Goal: Task Accomplishment & Management: Manage account settings

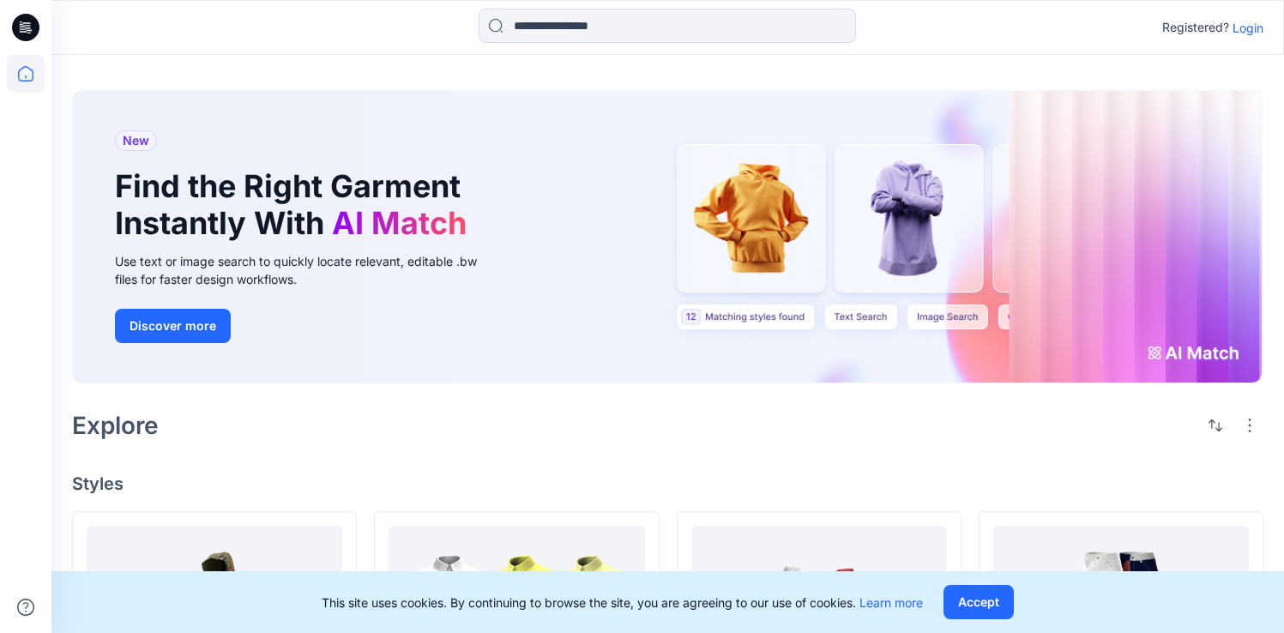
click at [1249, 33] on p "Login" at bounding box center [1247, 28] width 31 height 18
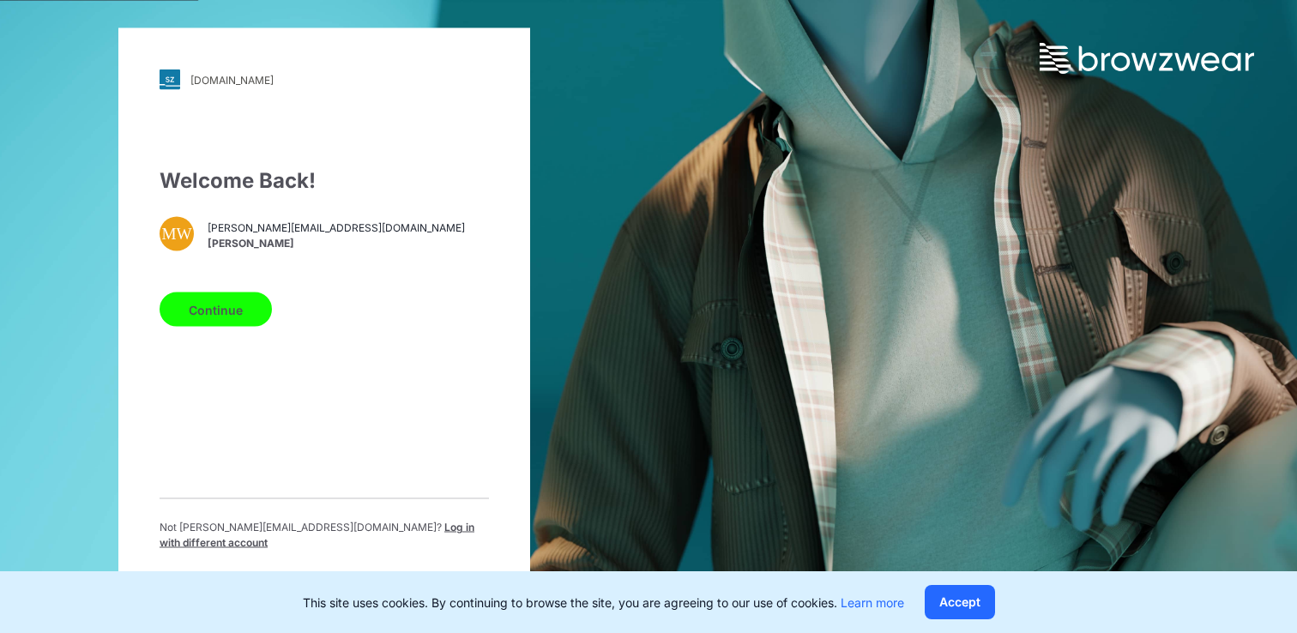
click at [231, 304] on button "Continue" at bounding box center [216, 309] width 112 height 34
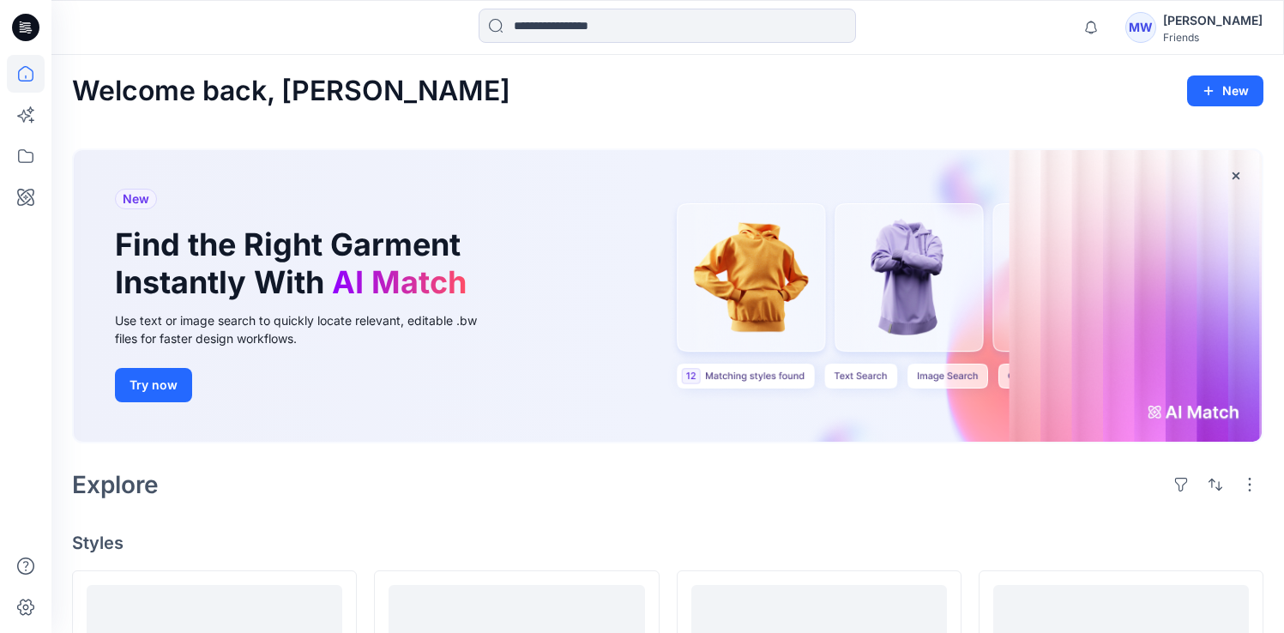
click at [1199, 24] on div "[PERSON_NAME]" at bounding box center [1212, 20] width 99 height 21
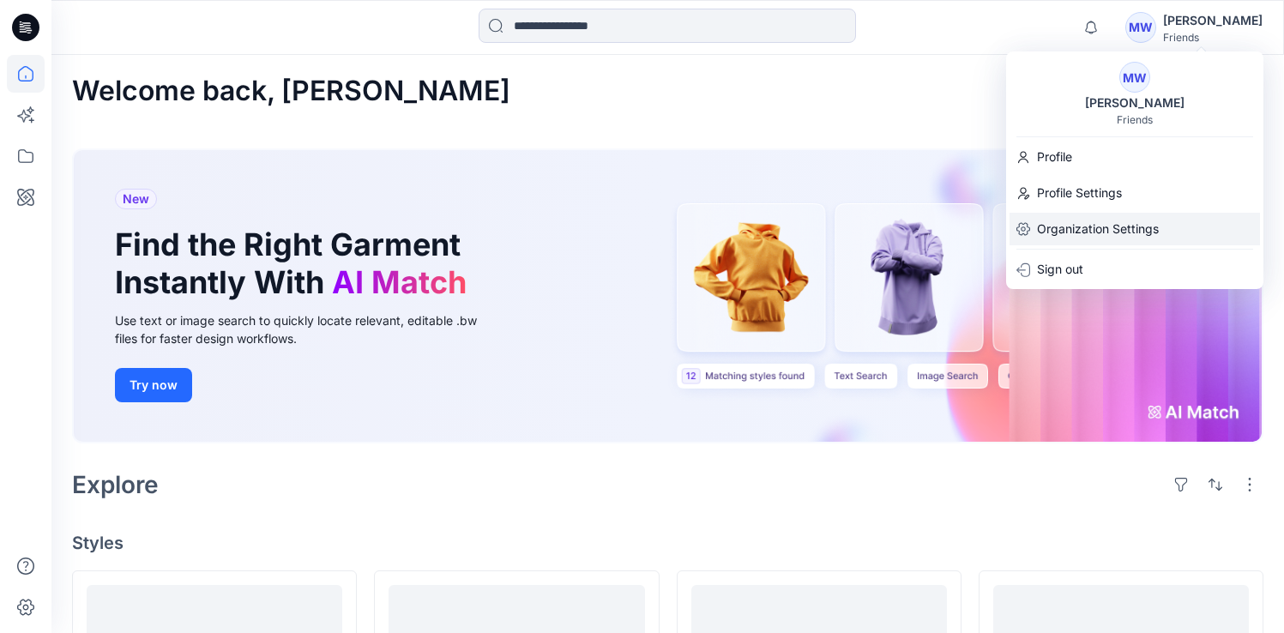
click at [1165, 221] on div "Organization Settings" at bounding box center [1134, 229] width 250 height 33
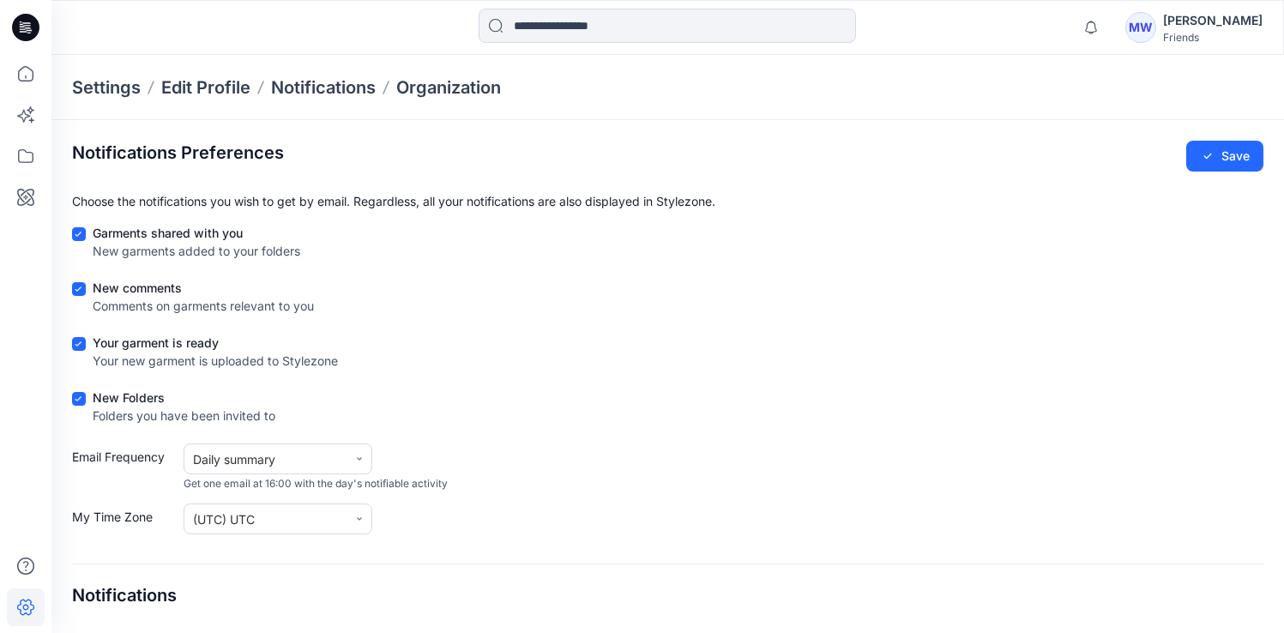
click at [24, 230] on div at bounding box center [26, 344] width 38 height 578
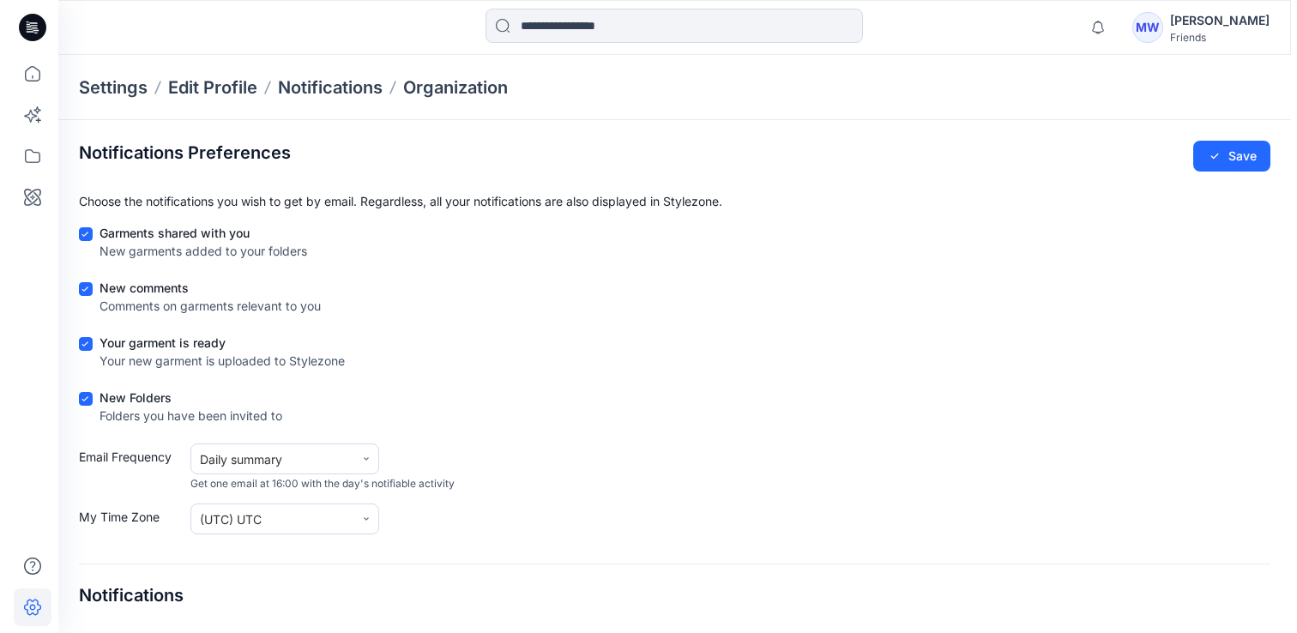
scroll to position [39, 0]
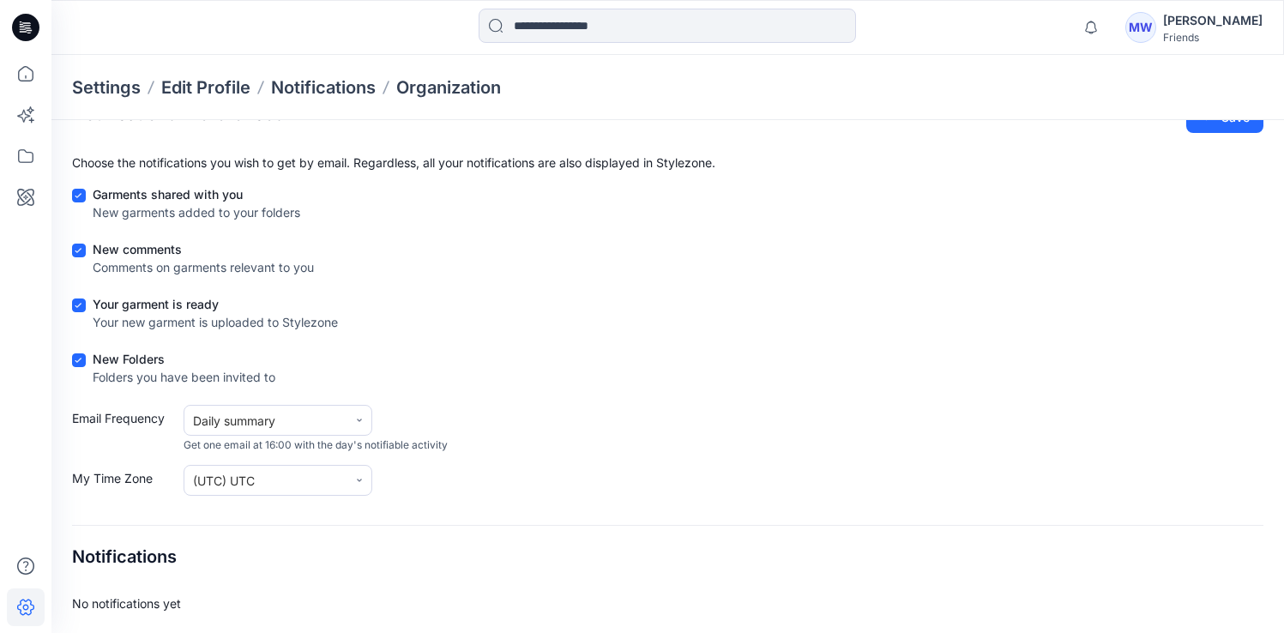
click at [26, 19] on icon at bounding box center [25, 27] width 27 height 27
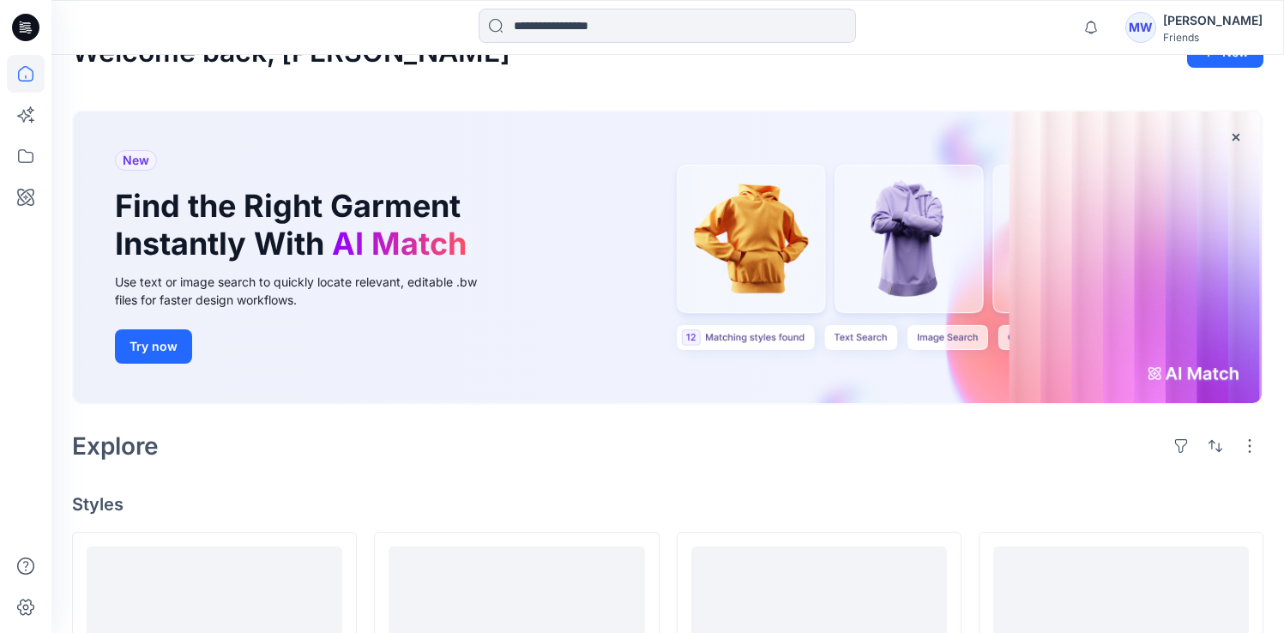
click at [1222, 30] on div "[PERSON_NAME]" at bounding box center [1212, 20] width 99 height 21
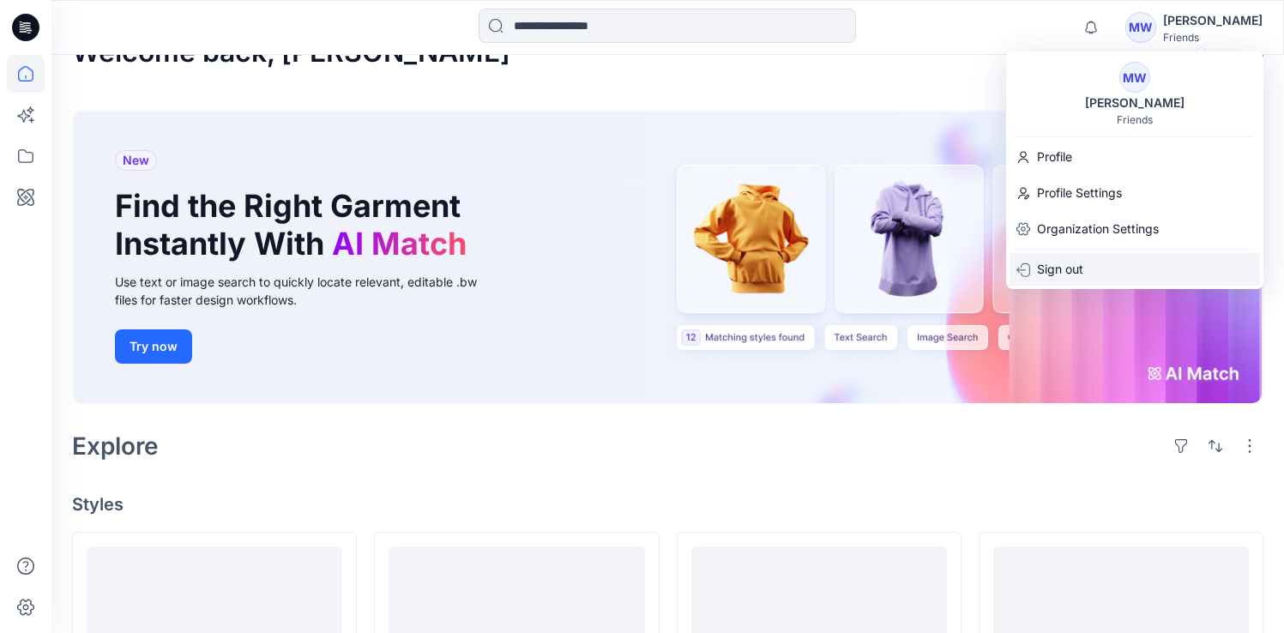
click at [1075, 271] on p "Sign out" at bounding box center [1060, 269] width 46 height 33
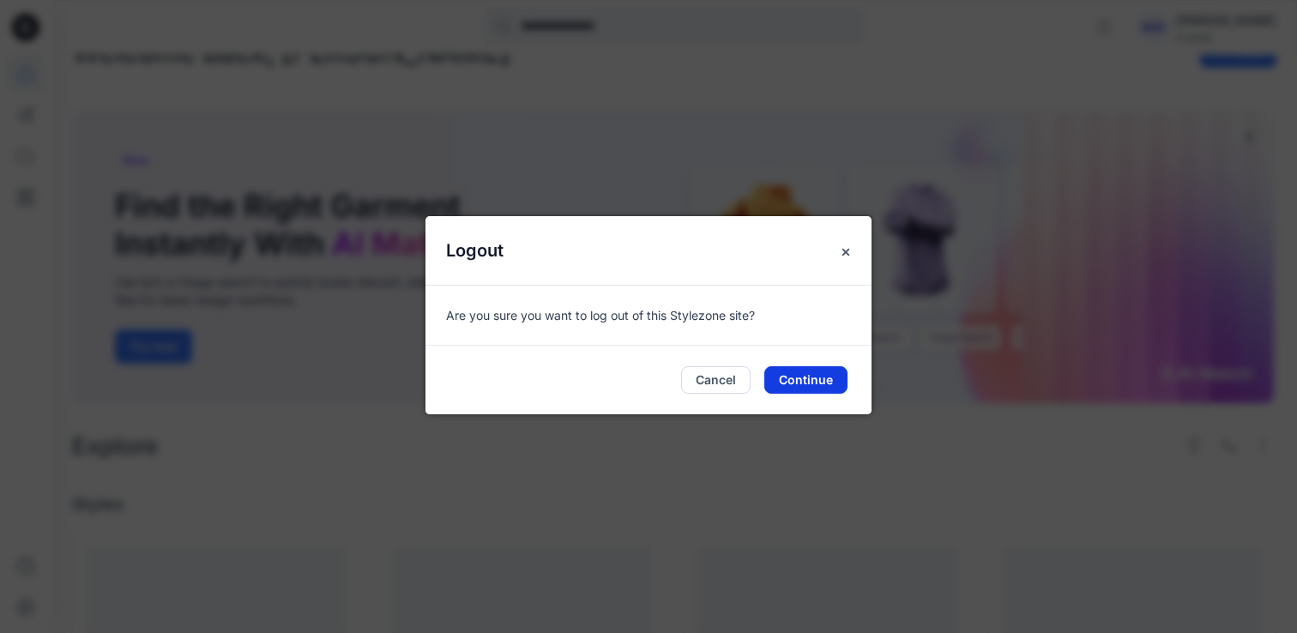
click at [816, 376] on button "Continue" at bounding box center [805, 379] width 83 height 27
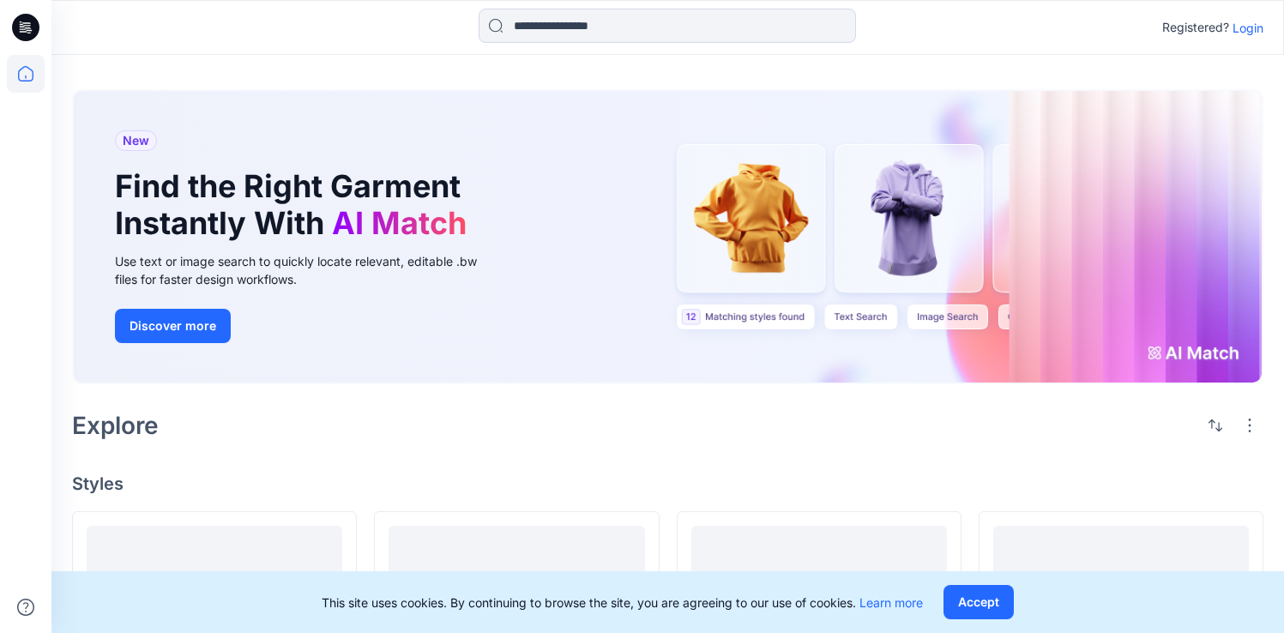
click at [1202, 28] on p "Registered?" at bounding box center [1195, 27] width 67 height 21
click at [984, 601] on button "Accept" at bounding box center [978, 602] width 70 height 34
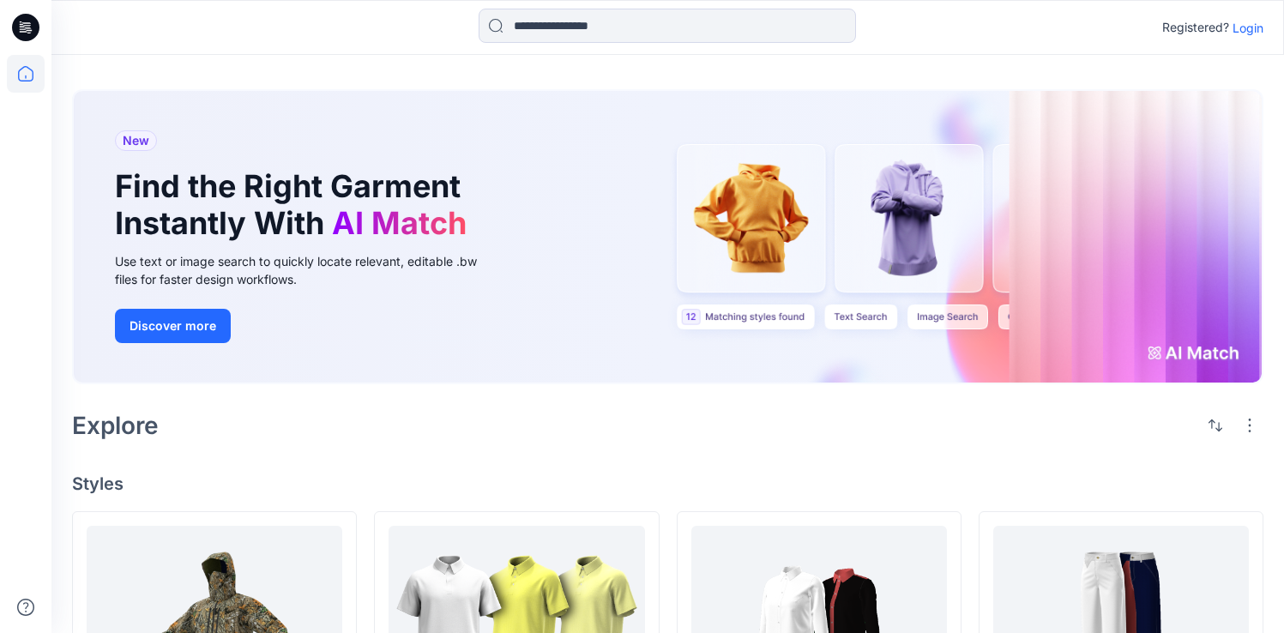
click at [1248, 25] on p "Login" at bounding box center [1247, 28] width 31 height 18
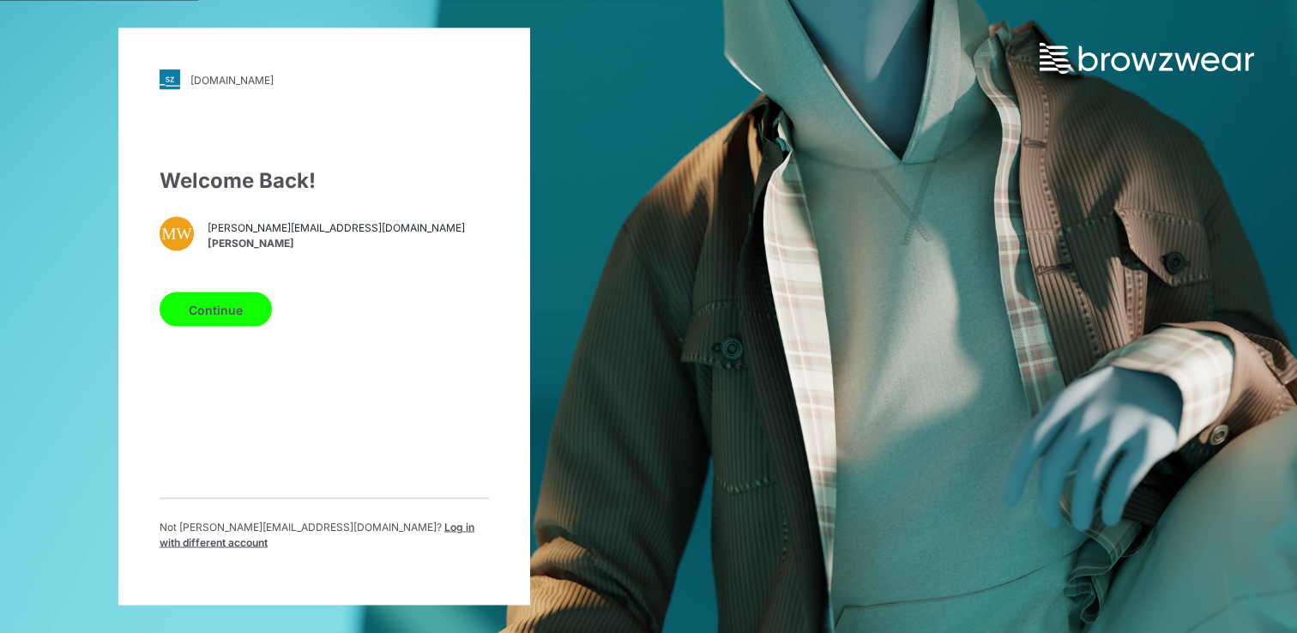
click at [200, 310] on button "Continue" at bounding box center [216, 309] width 112 height 34
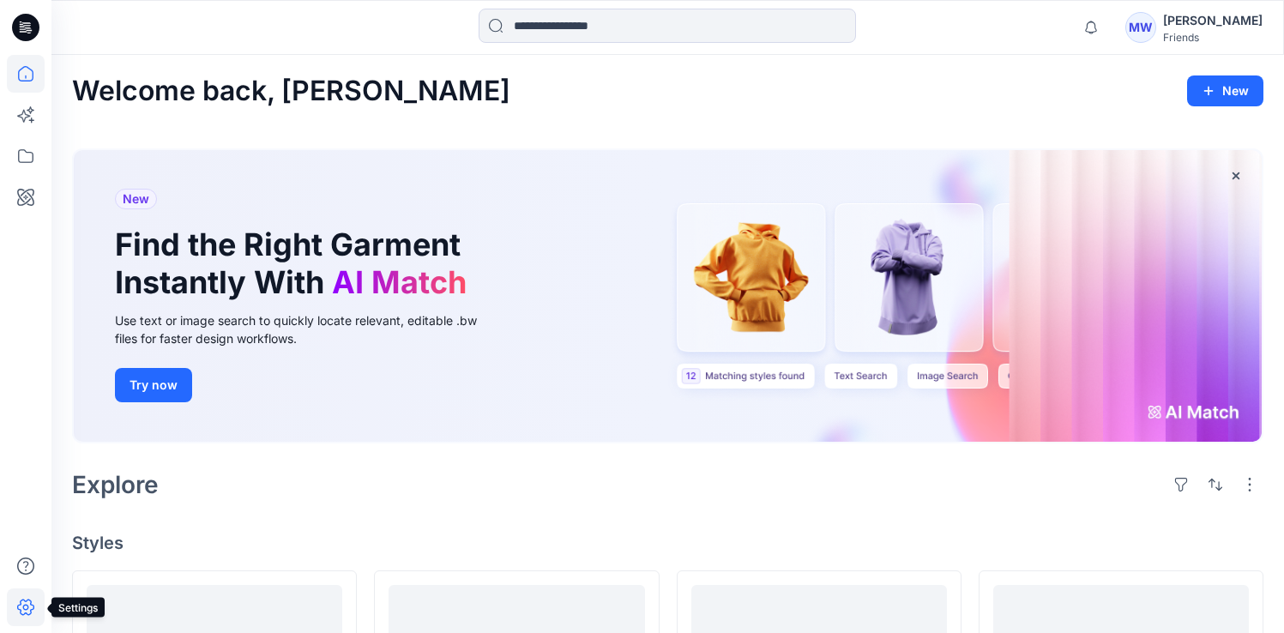
click at [21, 592] on icon at bounding box center [26, 607] width 38 height 38
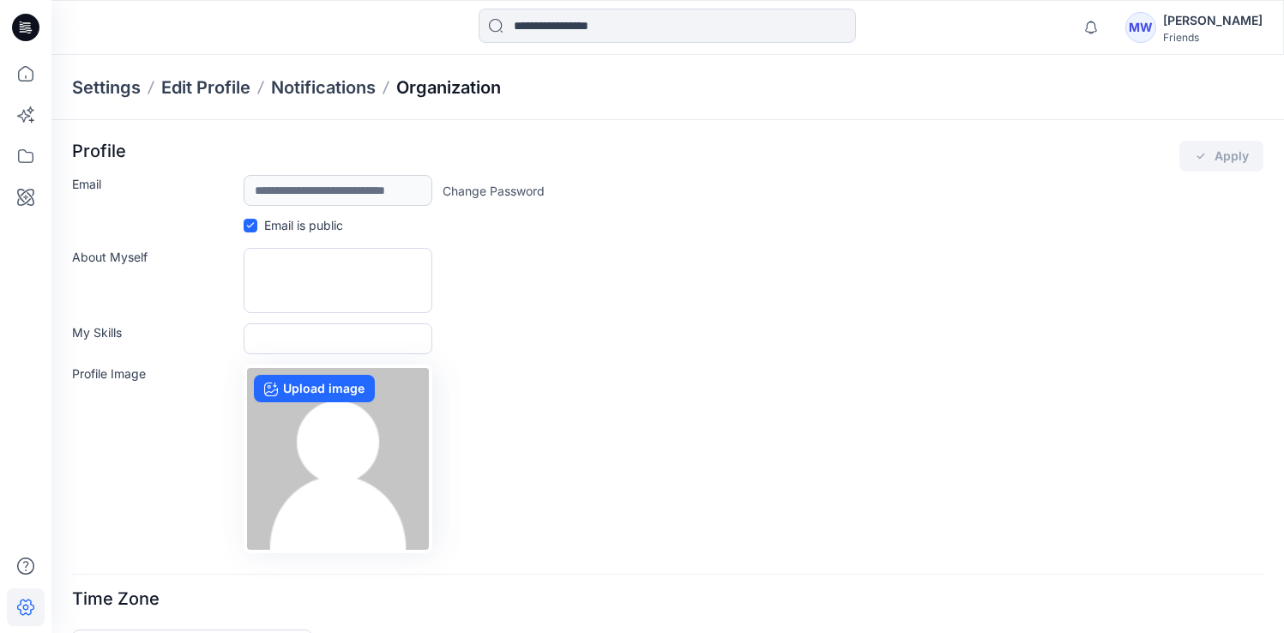
click at [443, 87] on p "Organization" at bounding box center [448, 87] width 105 height 24
click at [438, 87] on p "Organization" at bounding box center [448, 87] width 105 height 24
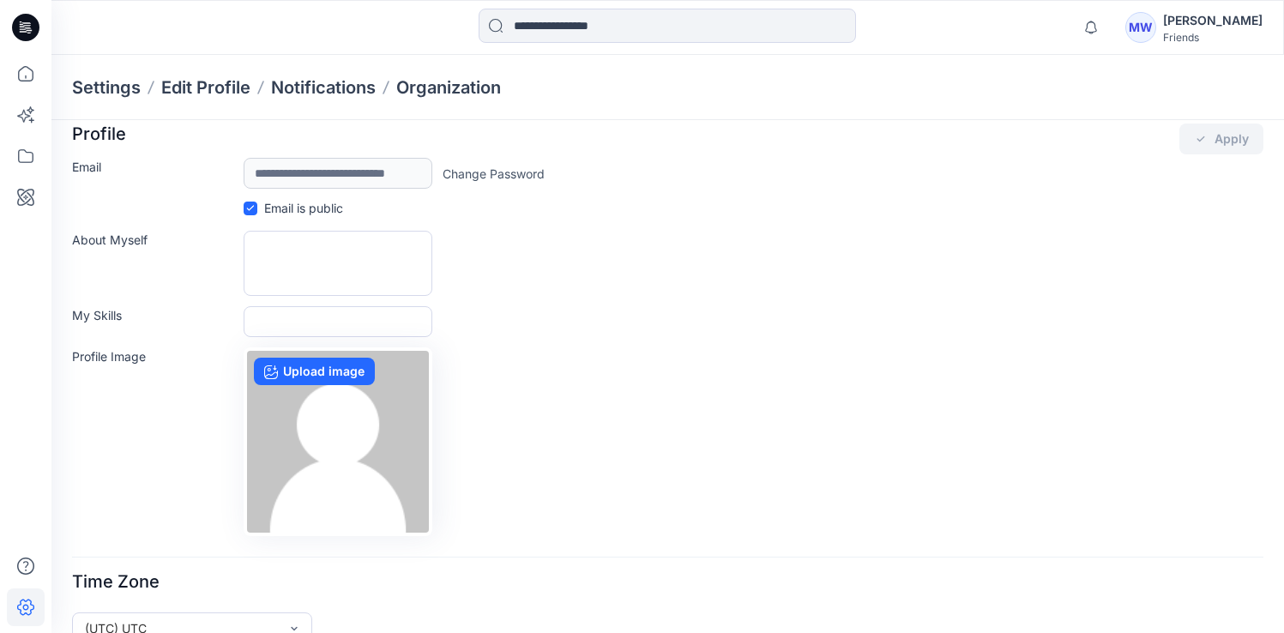
scroll to position [50, 0]
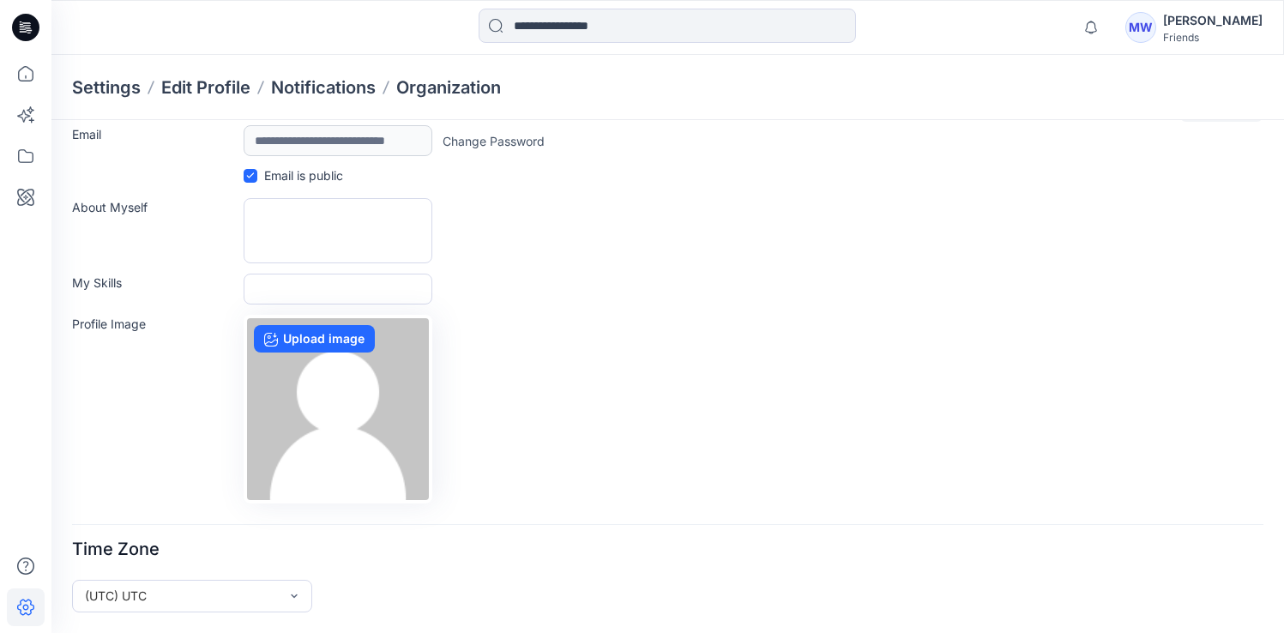
click at [126, 92] on p "Settings" at bounding box center [106, 87] width 69 height 24
click at [186, 90] on p "Edit Profile" at bounding box center [205, 87] width 89 height 24
click at [352, 86] on p "Notifications" at bounding box center [323, 87] width 105 height 24
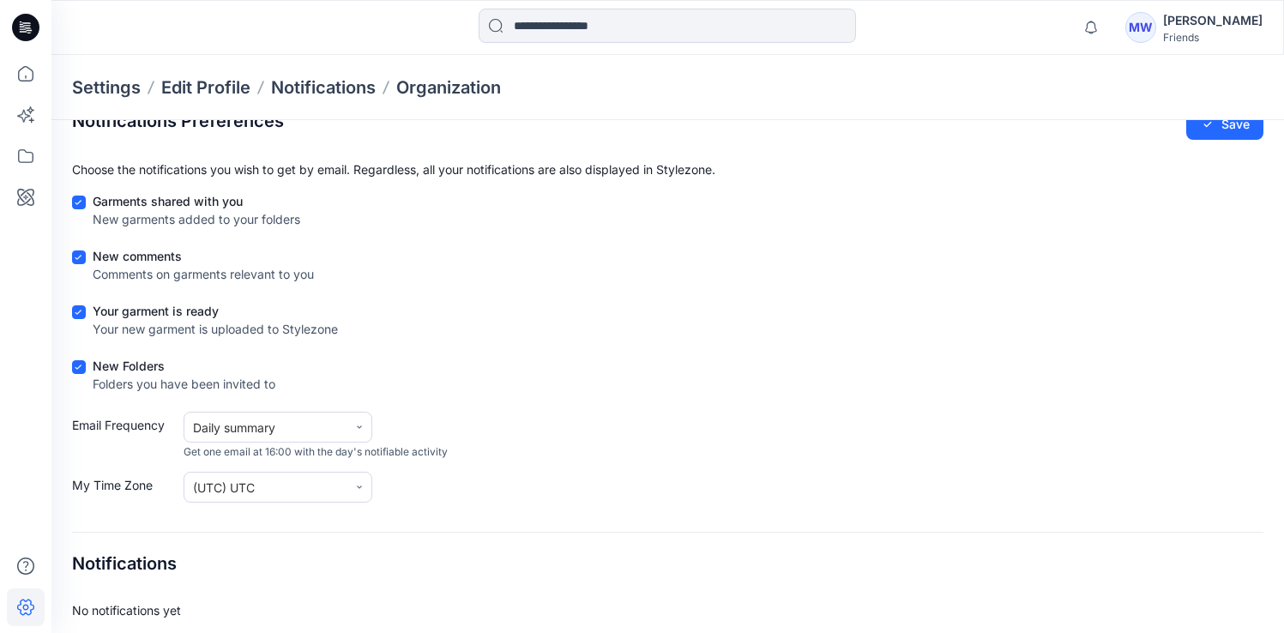
scroll to position [39, 0]
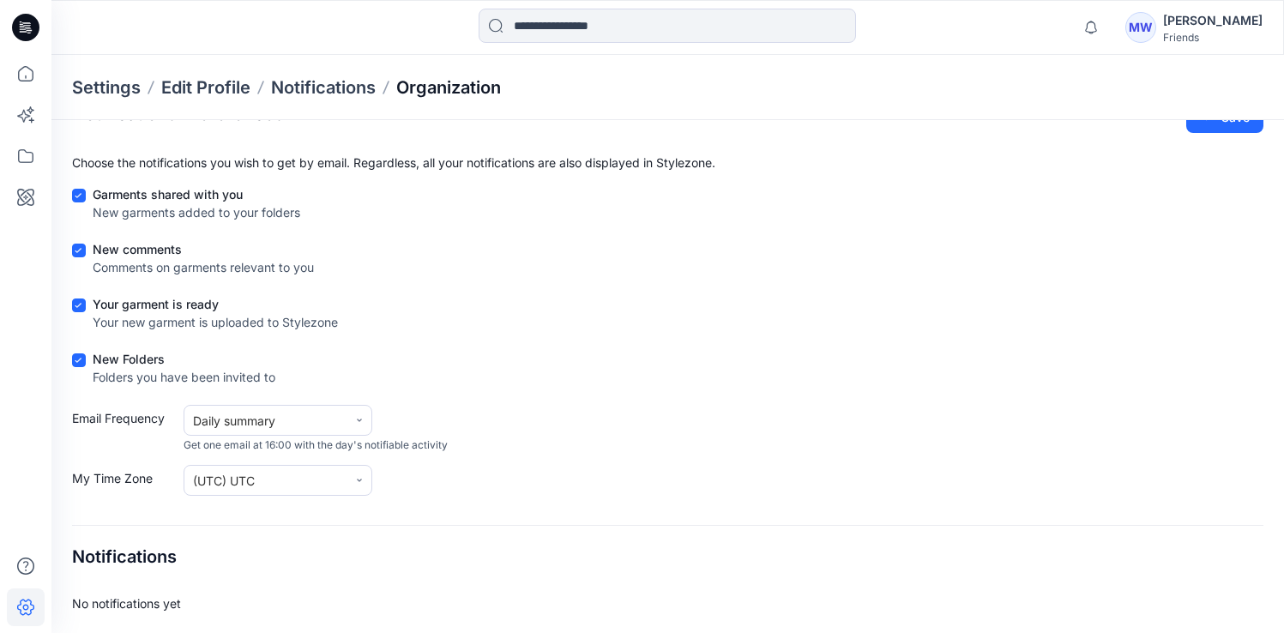
click at [427, 92] on p "Organization" at bounding box center [448, 87] width 105 height 24
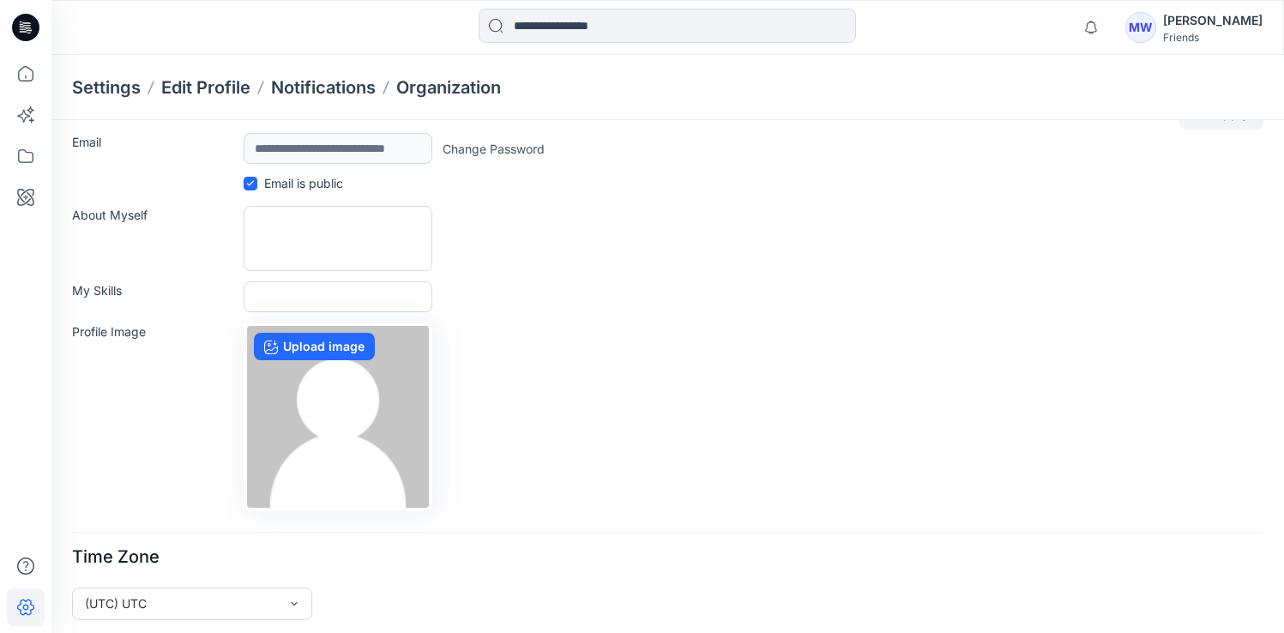
scroll to position [50, 0]
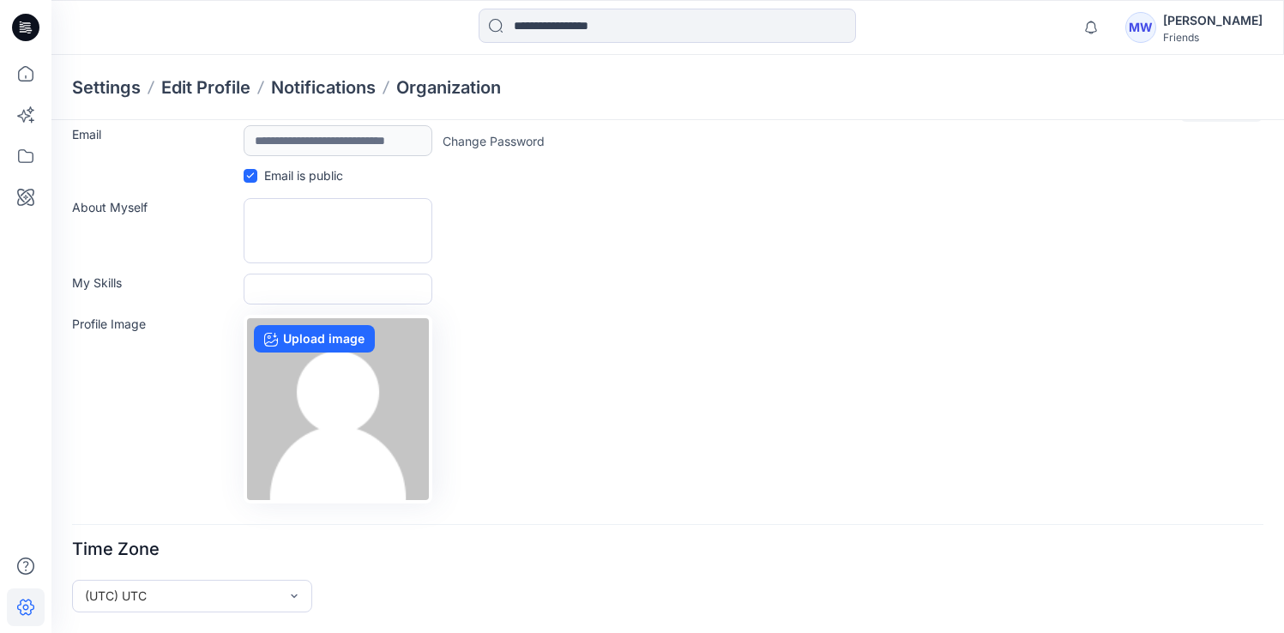
click at [1201, 17] on div "[PERSON_NAME]" at bounding box center [1212, 20] width 99 height 21
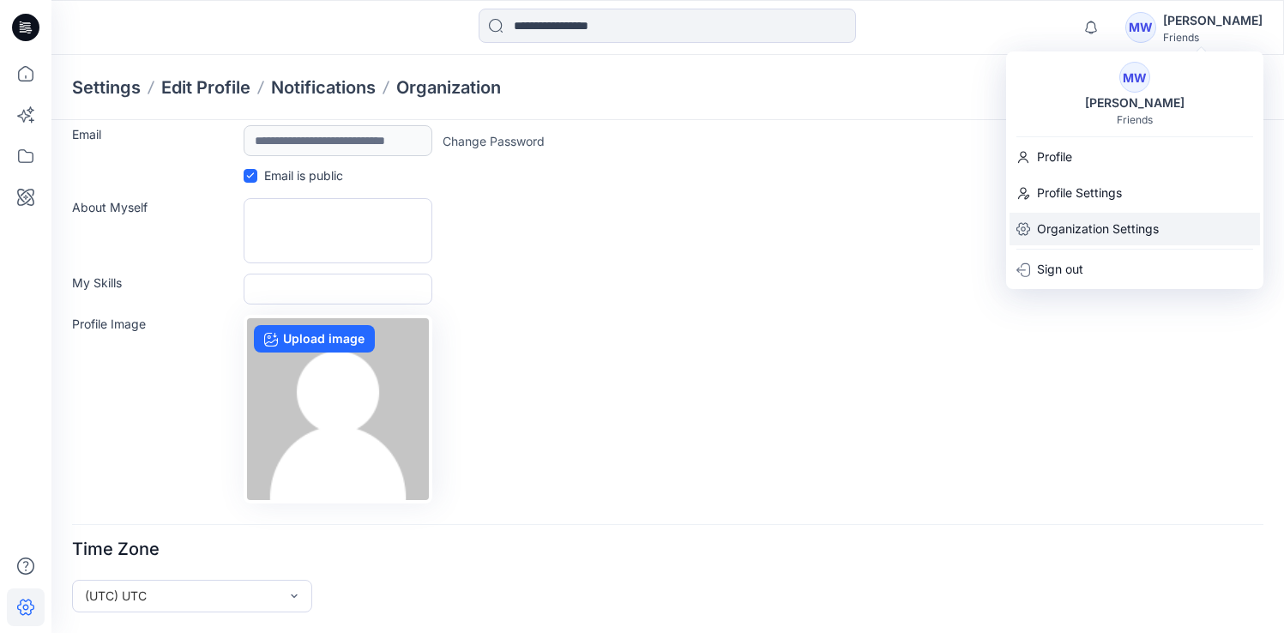
click at [1131, 223] on p "Organization Settings" at bounding box center [1098, 229] width 122 height 33
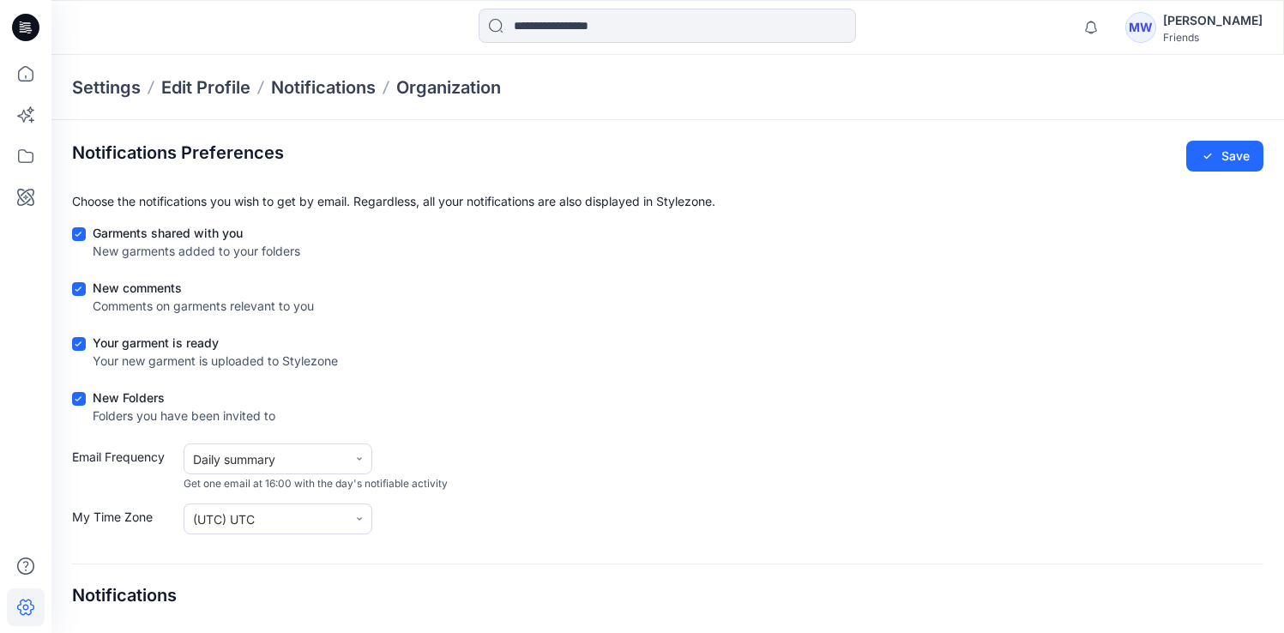
click at [1230, 24] on div "[PERSON_NAME]" at bounding box center [1212, 20] width 99 height 21
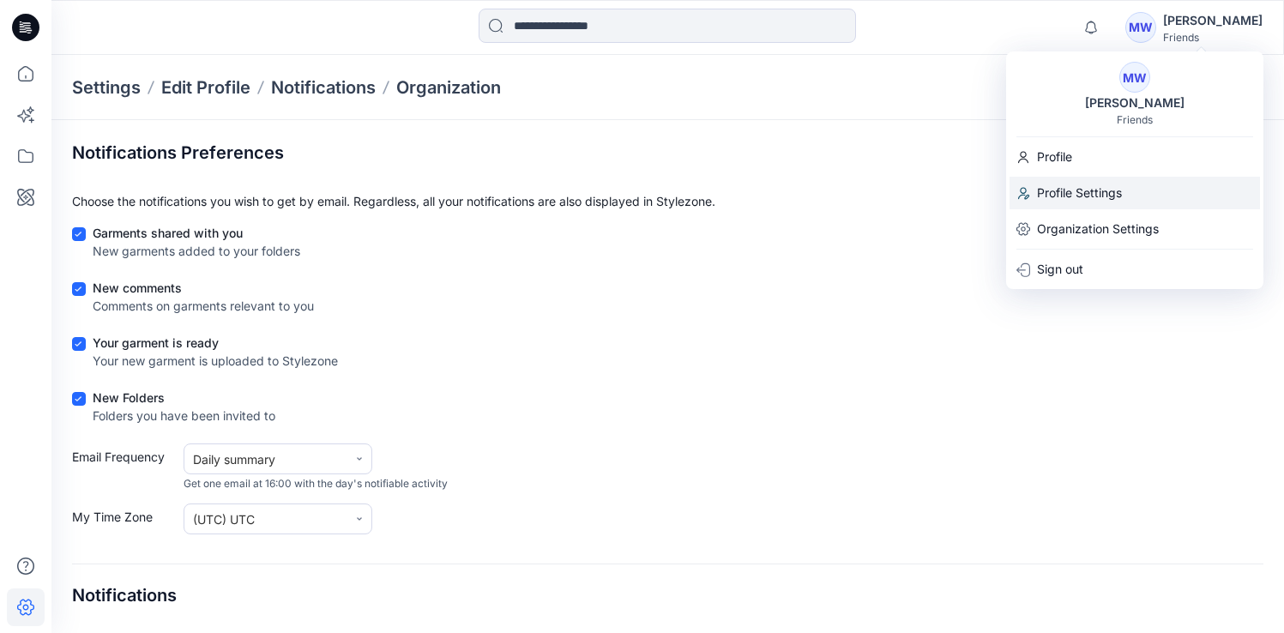
click at [1092, 187] on p "Profile Settings" at bounding box center [1079, 193] width 85 height 33
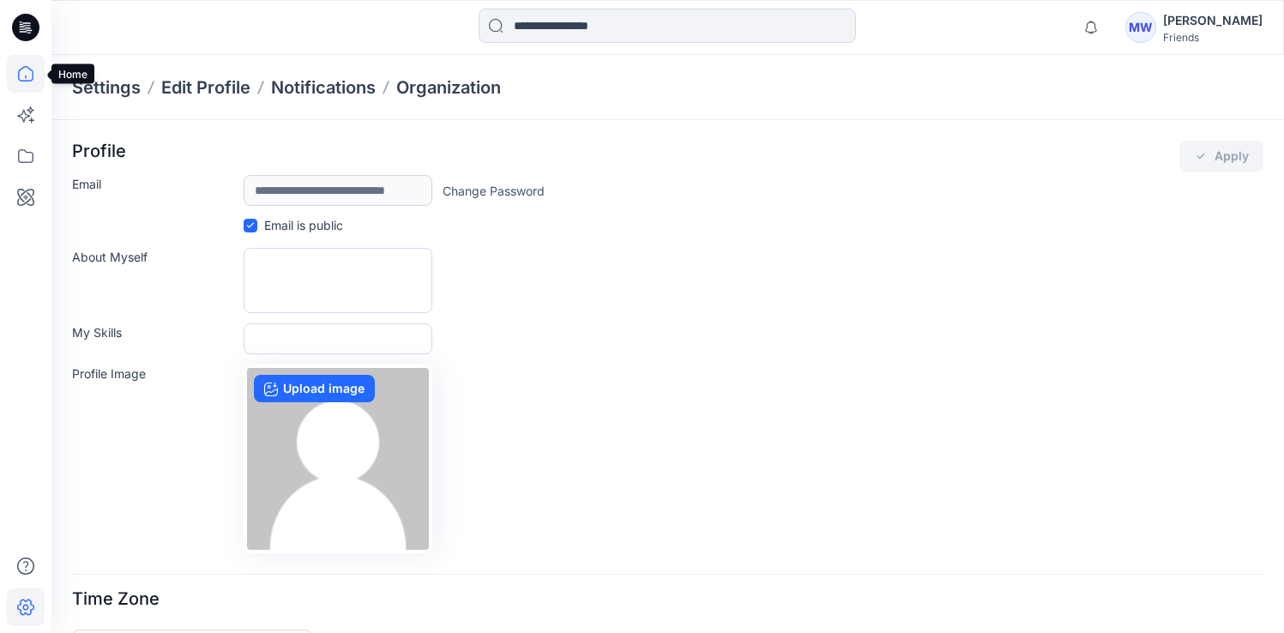
click at [37, 77] on icon at bounding box center [26, 74] width 38 height 38
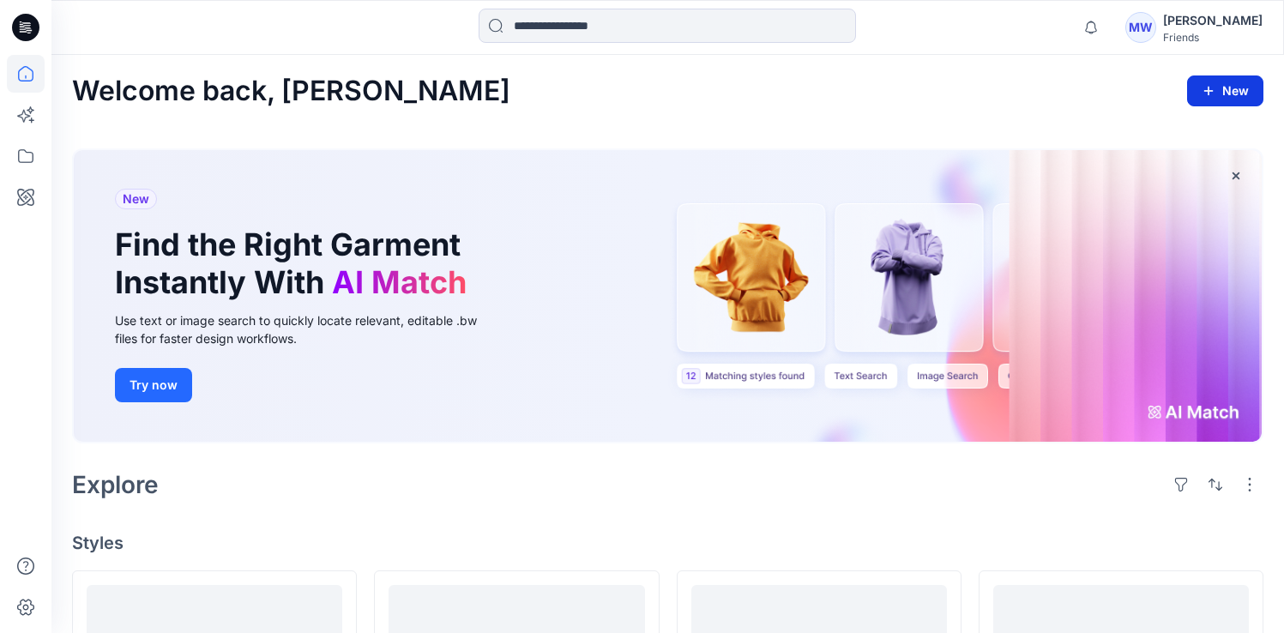
click at [1238, 91] on button "New" at bounding box center [1225, 90] width 76 height 31
click at [1033, 102] on div "Welcome back, Michelle New New Style" at bounding box center [667, 91] width 1191 height 32
